Goal: Information Seeking & Learning: Learn about a topic

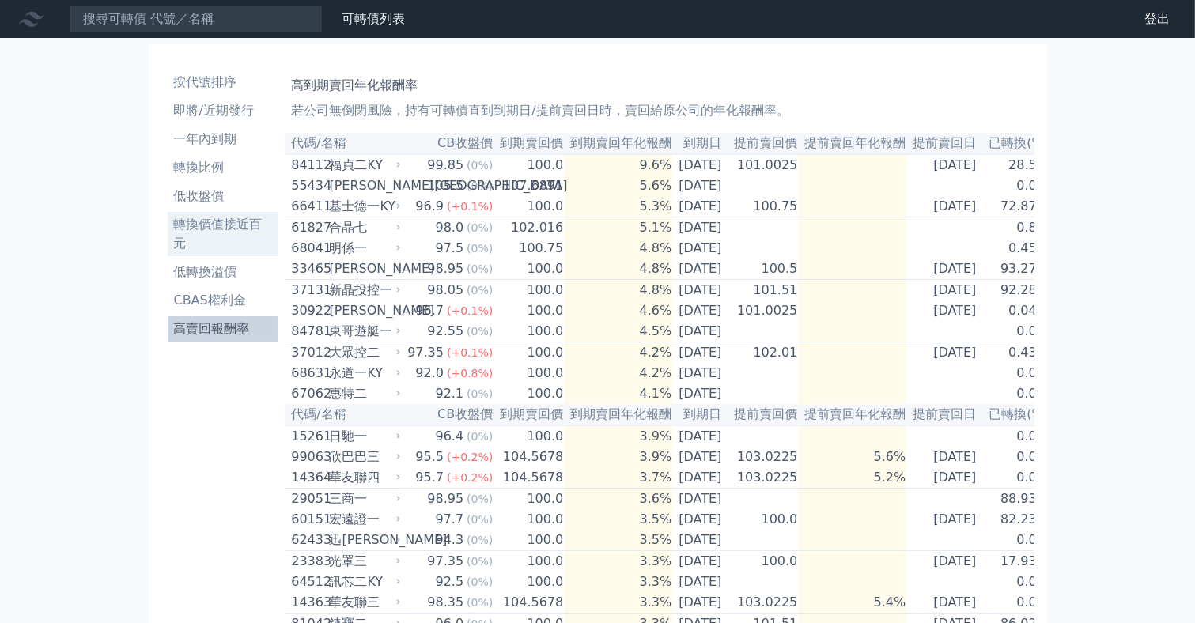
click at [216, 225] on li "轉換價值接近百元" at bounding box center [224, 234] width 112 height 38
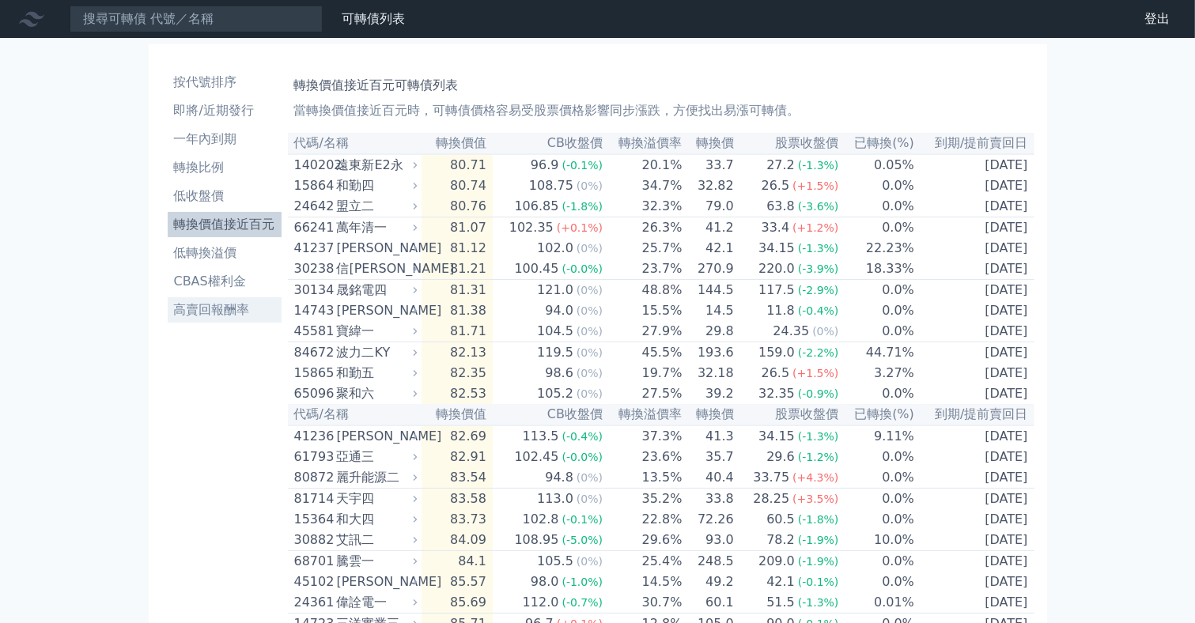
click at [240, 304] on li "高賣回報酬率" at bounding box center [225, 310] width 114 height 19
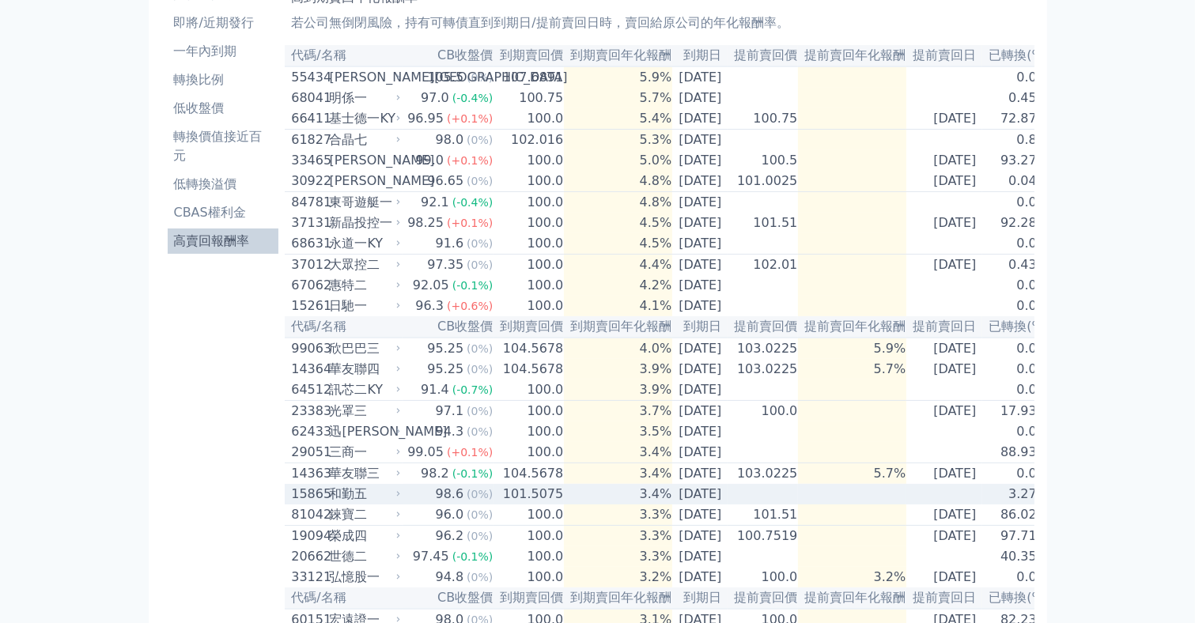
scroll to position [84, 0]
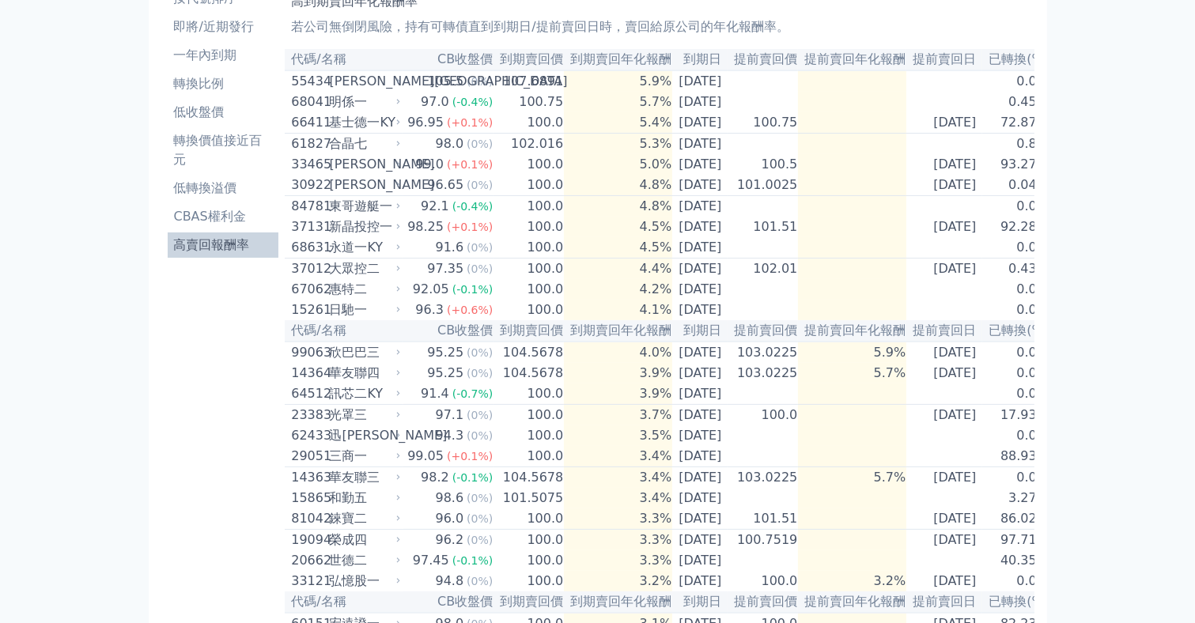
click at [216, 333] on div "按代號排序 即將/近期發行 一年內到期 轉換比例 低收盤價 轉換價值接近百元 低轉換溢價 CBAS權利金 高賣回報酬率" at bounding box center [223, 619] width 124 height 1281
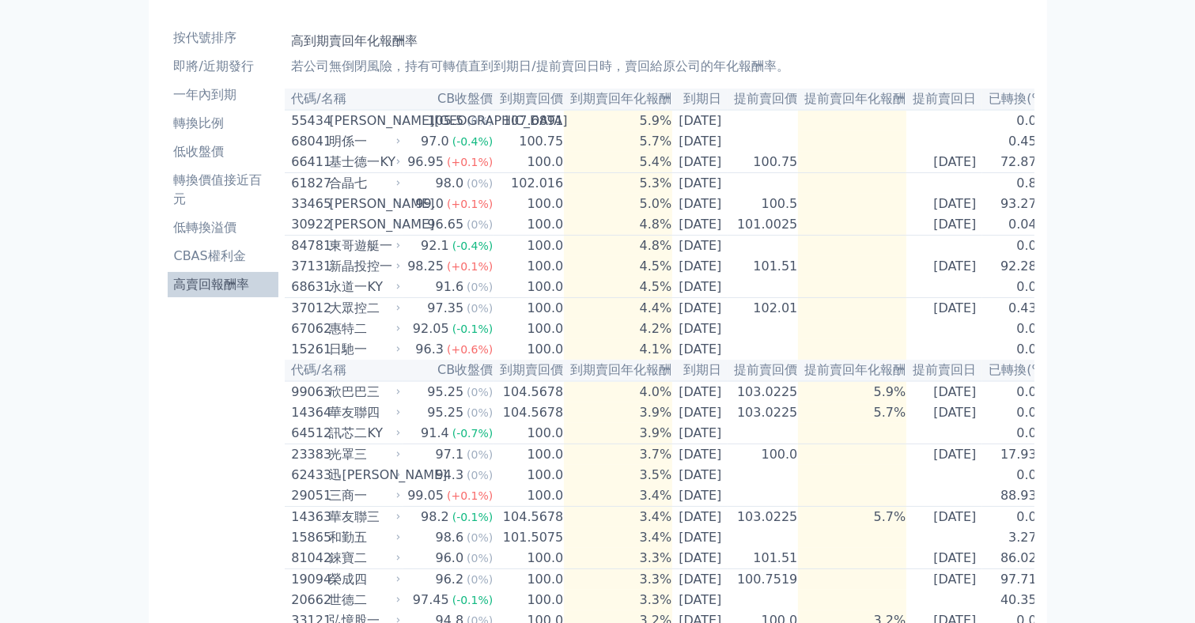
scroll to position [0, 0]
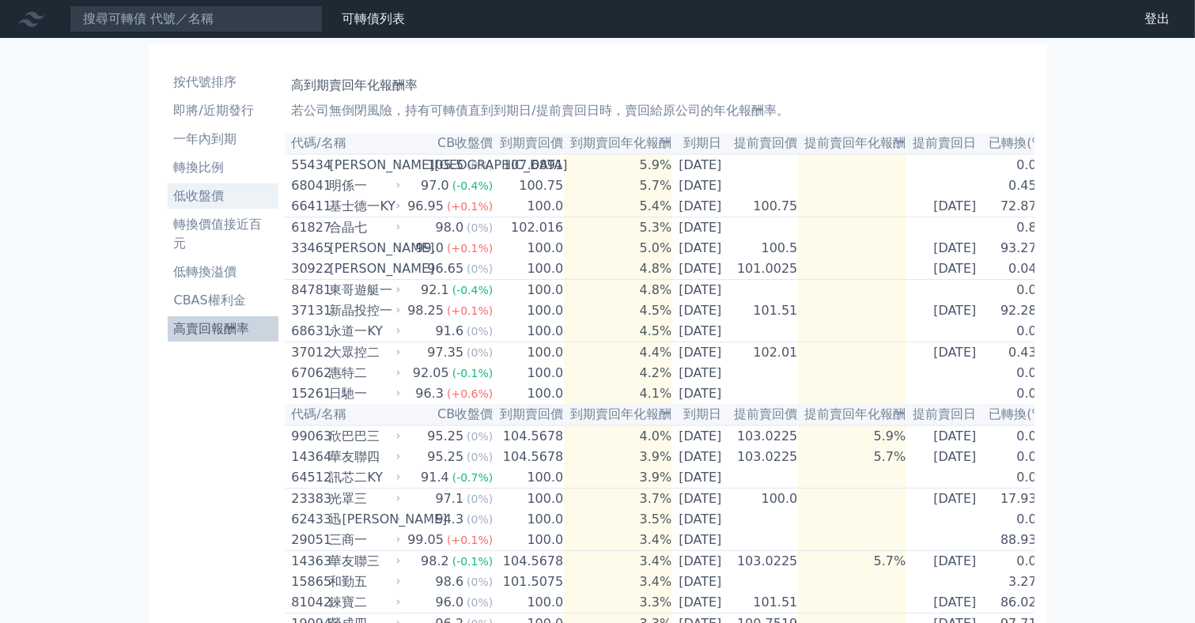
click at [207, 197] on li "低收盤價" at bounding box center [224, 196] width 112 height 19
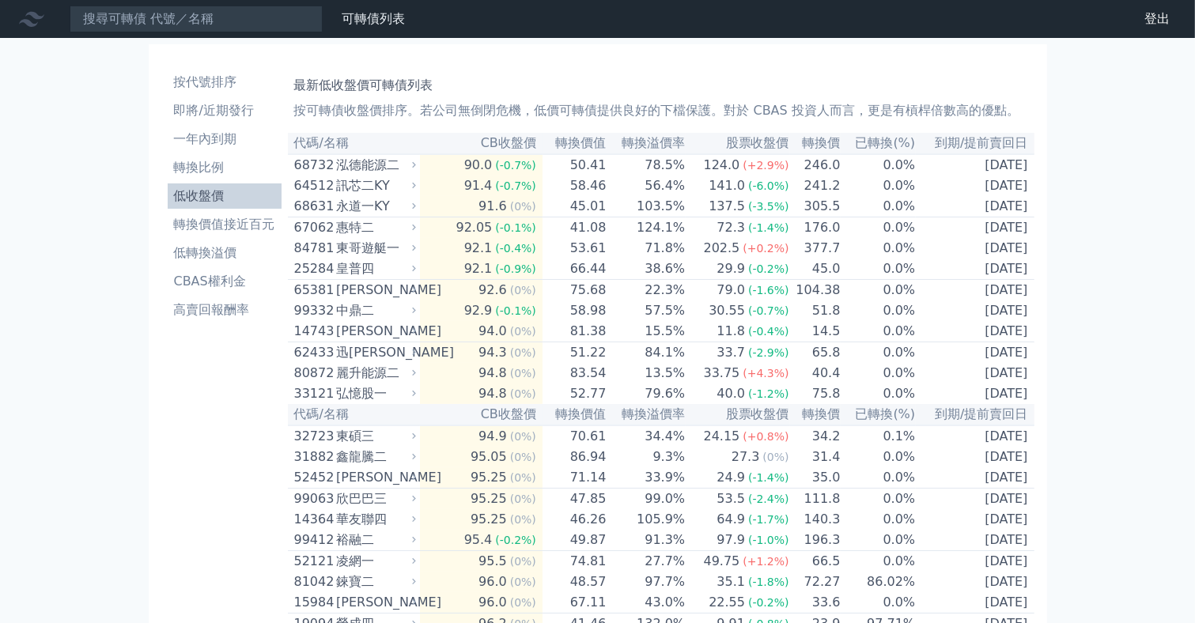
click at [195, 193] on li "低收盤價" at bounding box center [225, 196] width 114 height 19
